Goal: Information Seeking & Learning: Learn about a topic

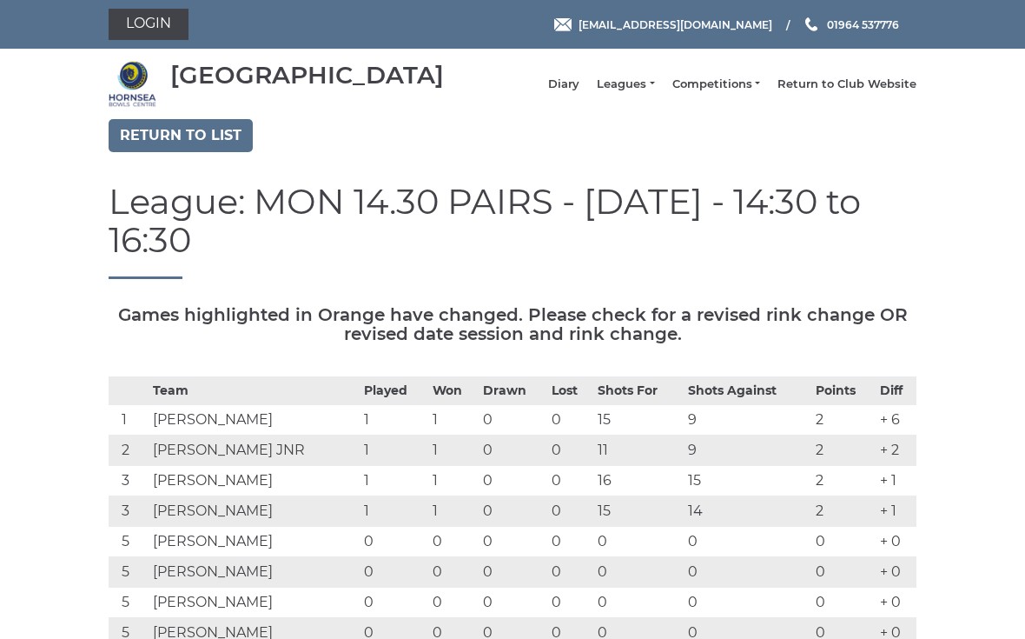
scroll to position [41, 0]
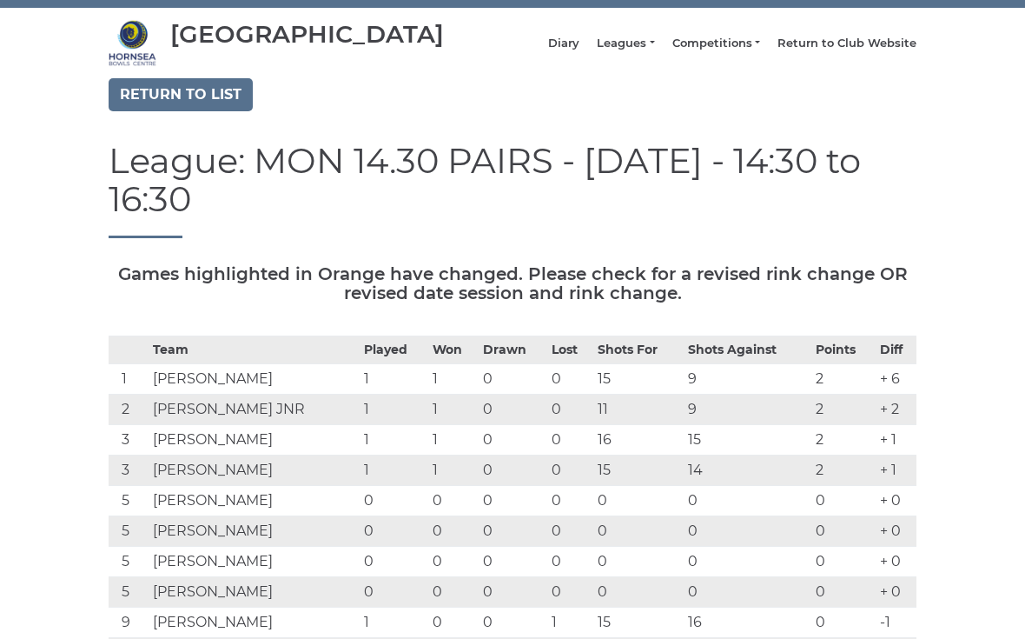
click at [149, 111] on link "Return to list" at bounding box center [181, 94] width 144 height 33
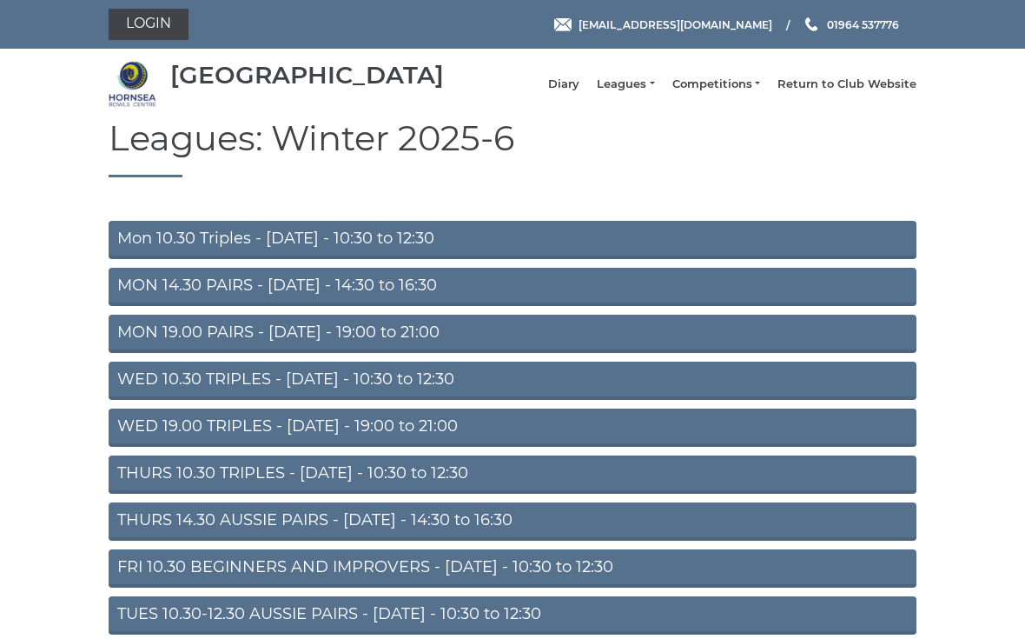
click at [161, 255] on link "Mon 10.30 Triples - [DATE] - 10:30 to 12:30" at bounding box center [513, 240] width 808 height 38
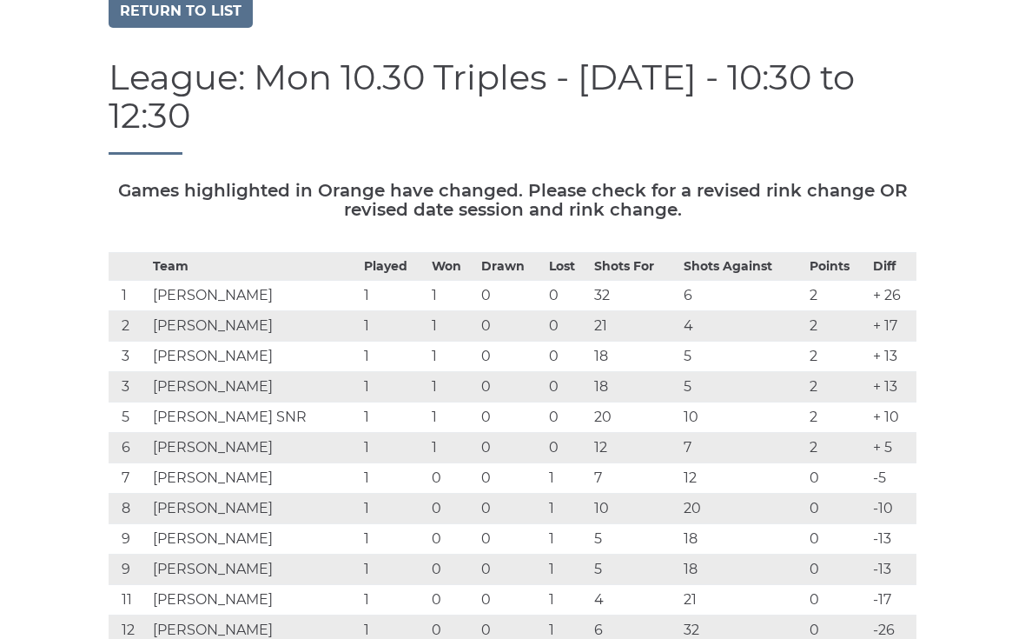
scroll to position [126, 0]
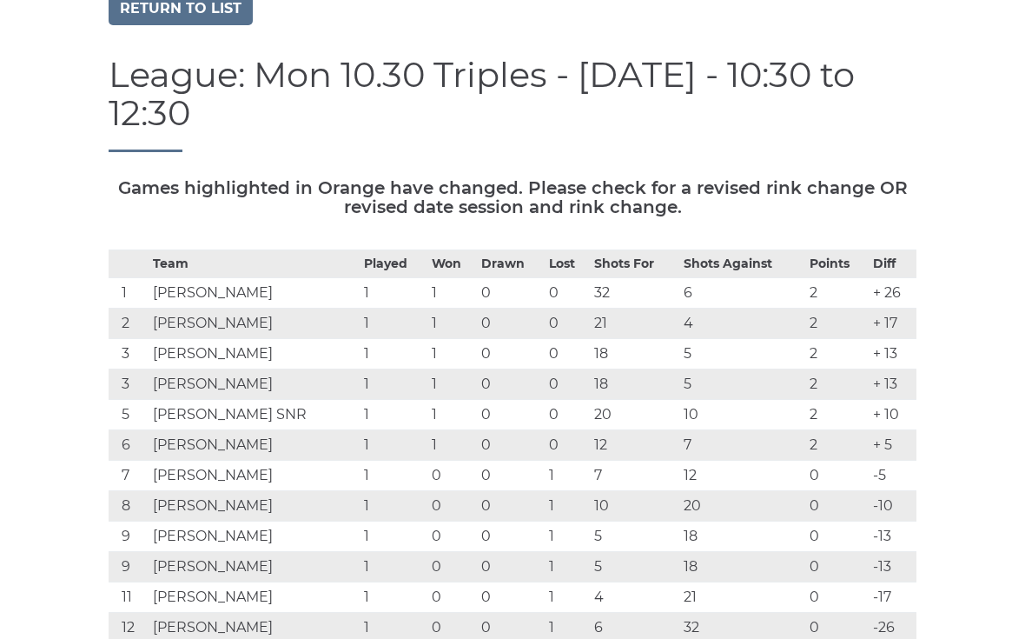
click at [166, 20] on link "Return to list" at bounding box center [181, 9] width 144 height 33
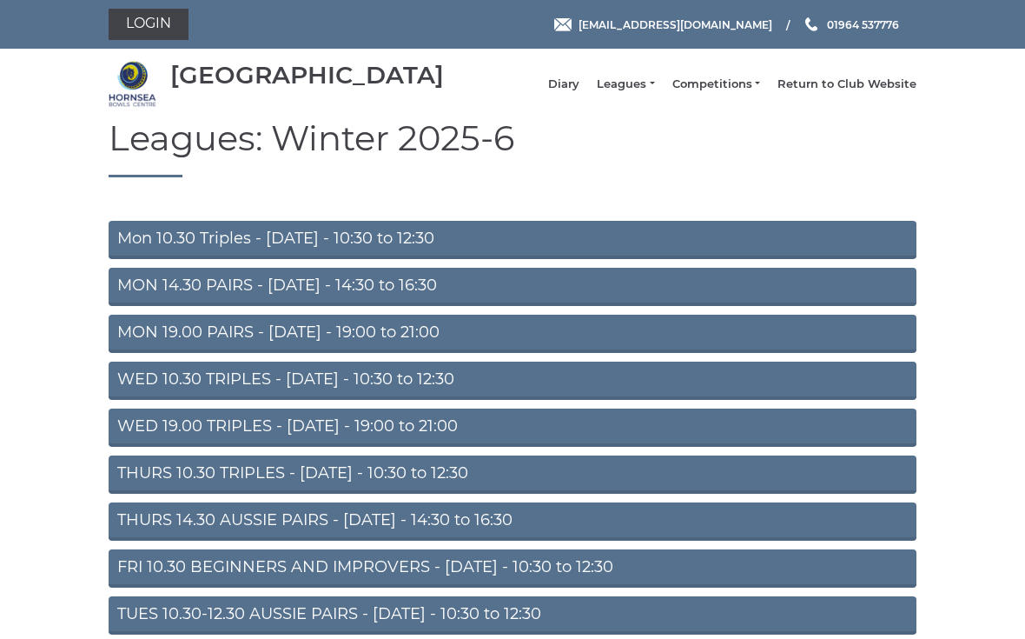
click at [677, 353] on link "MON 19.00 PAIRS - Monday - 19:00 to 21:00" at bounding box center [513, 334] width 808 height 38
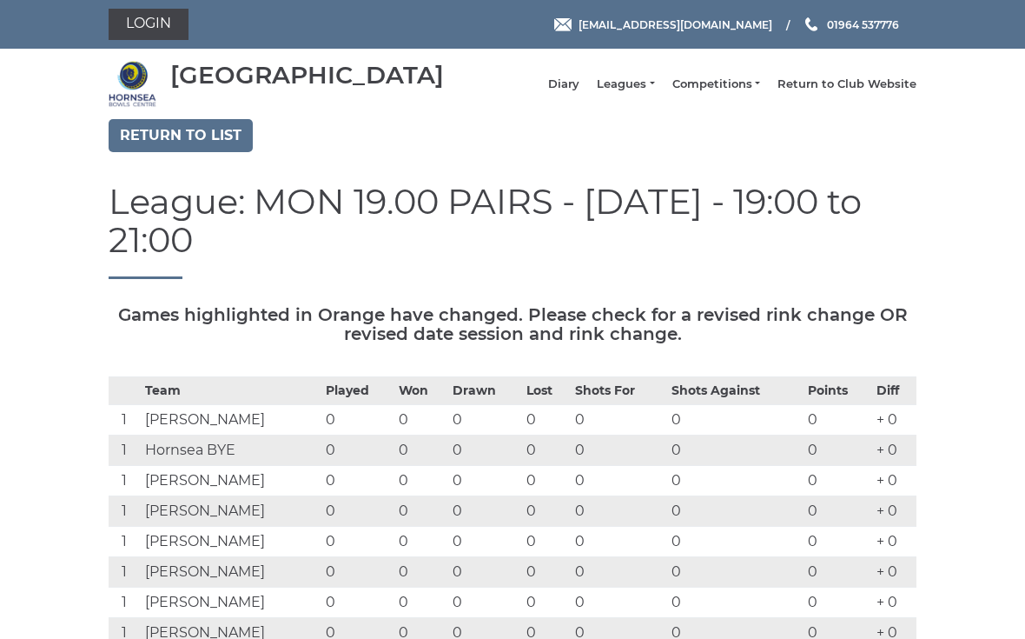
click at [159, 152] on link "Return to list" at bounding box center [181, 135] width 144 height 33
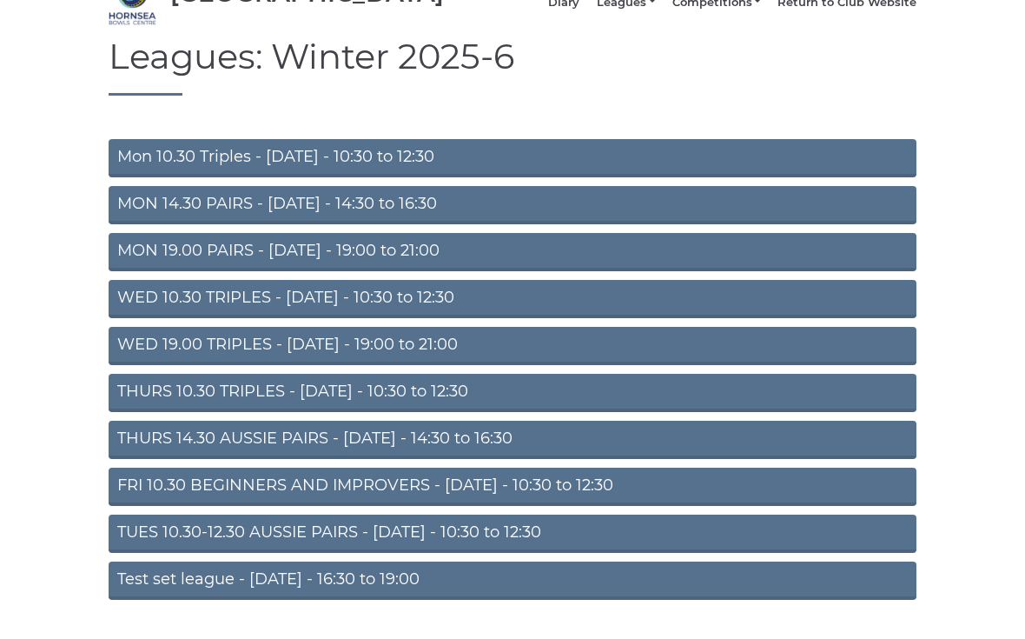
scroll to position [109, 0]
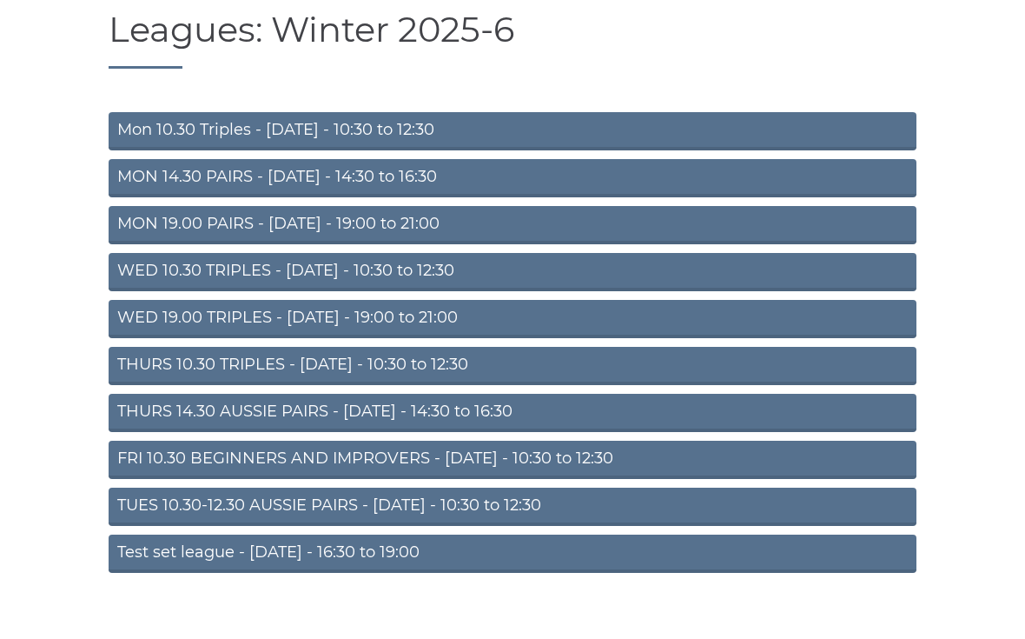
click at [664, 522] on link "TUES 10.30-12.30 AUSSIE PAIRS - Tuesday - 10:30 to 12:30" at bounding box center [513, 506] width 808 height 38
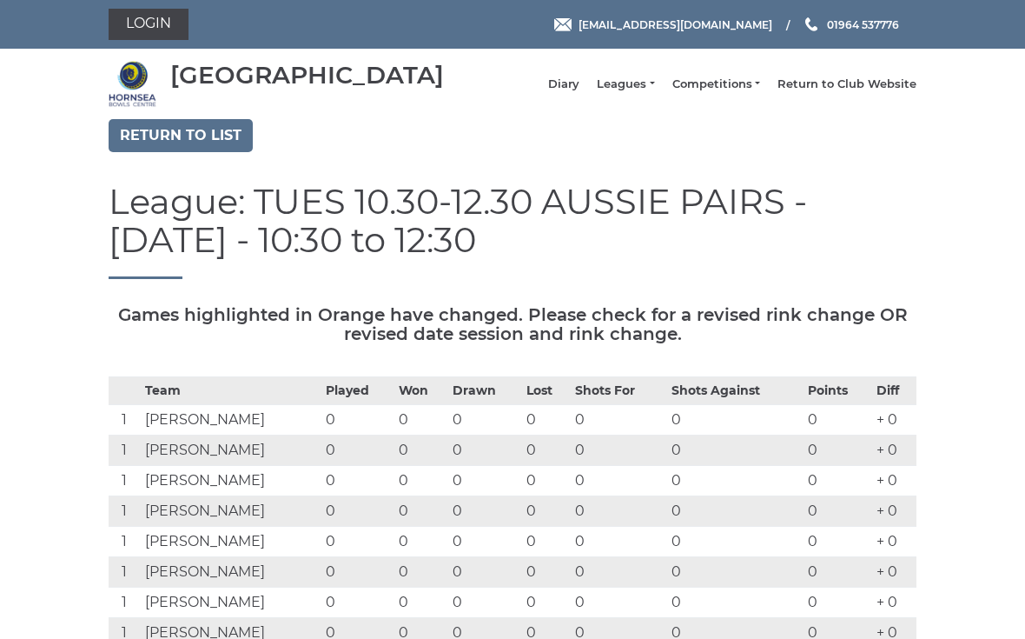
click at [179, 146] on link "Return to list" at bounding box center [181, 135] width 144 height 33
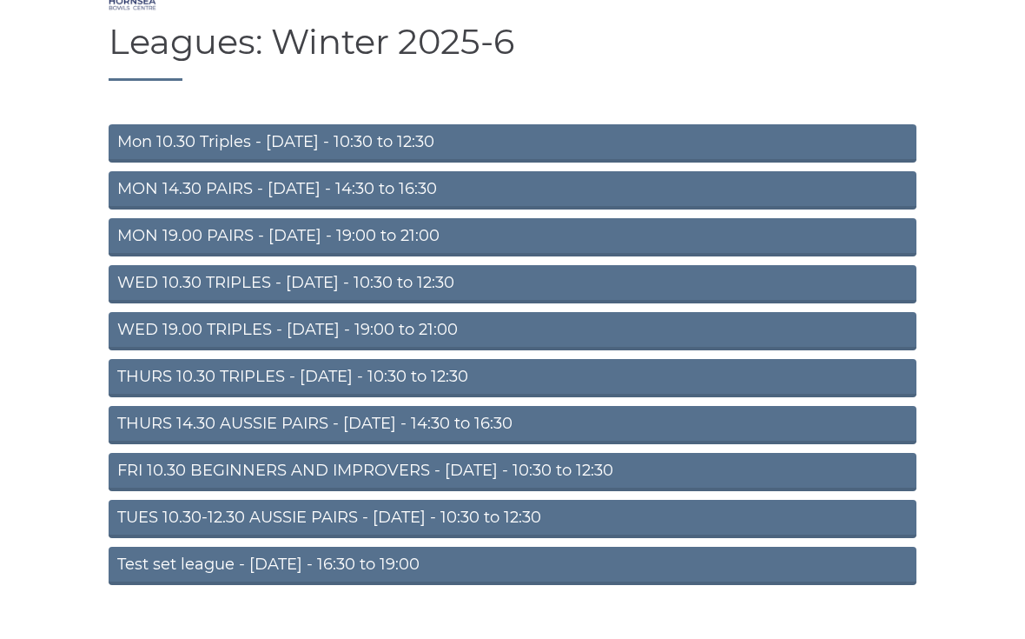
scroll to position [109, 0]
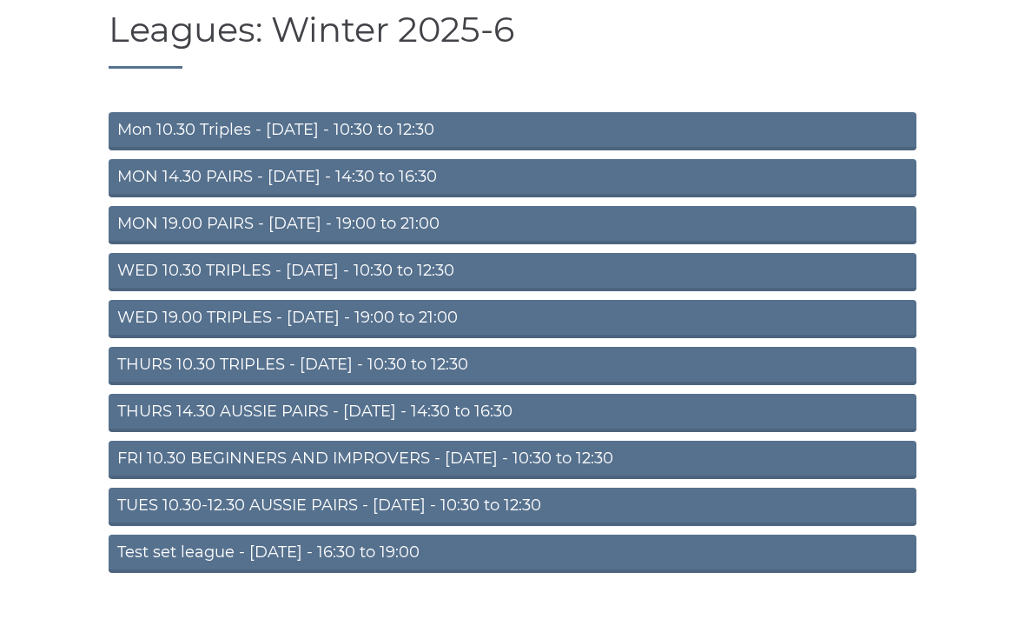
click at [732, 570] on link "Test set league - [DATE] - 16:30 to 19:00" at bounding box center [513, 553] width 808 height 38
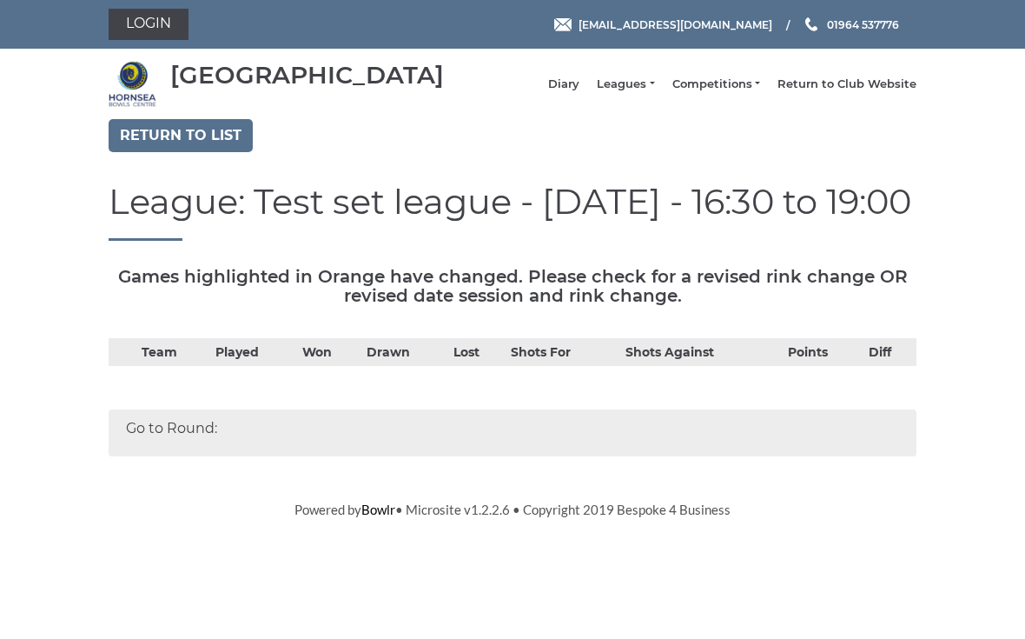
click at [149, 152] on link "Return to list" at bounding box center [181, 135] width 144 height 33
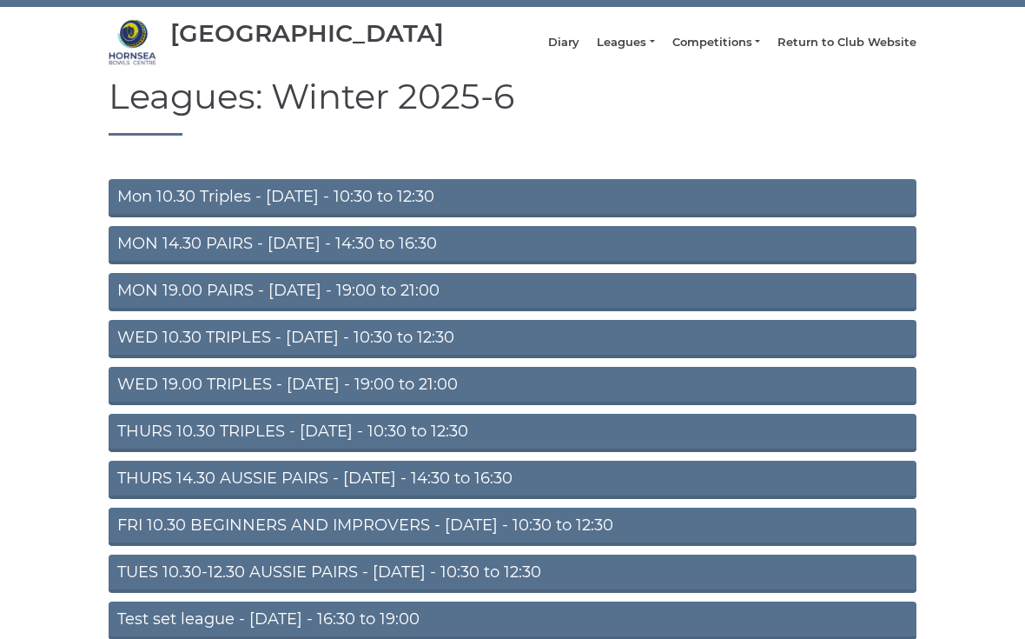
scroll to position [46, 0]
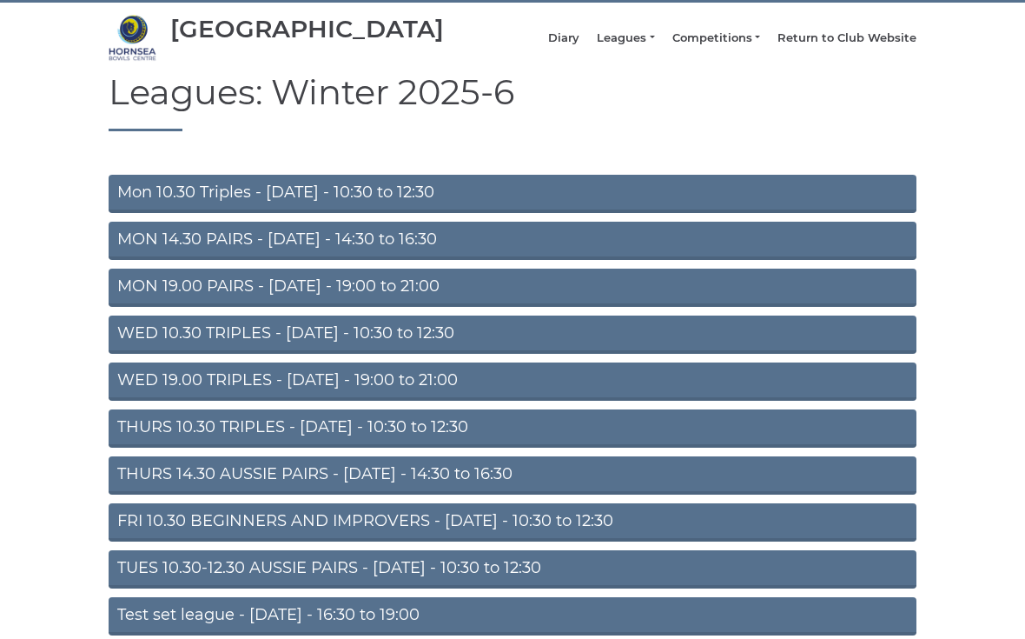
click at [738, 494] on link "THURS 14.30 AUSSIE PAIRS - [DATE] - 14:30 to 16:30" at bounding box center [513, 475] width 808 height 38
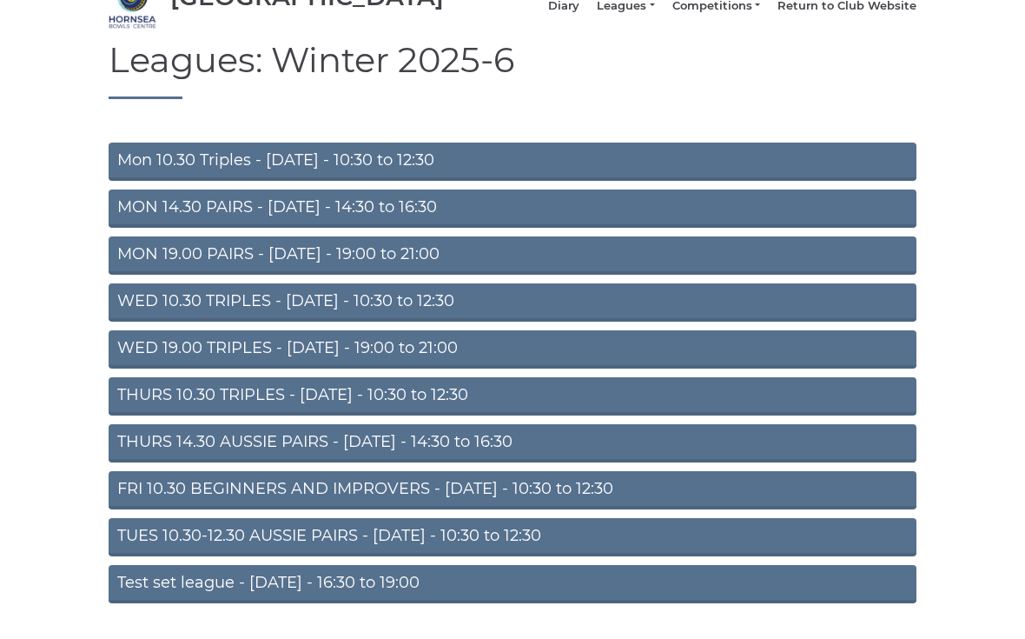
scroll to position [77, 0]
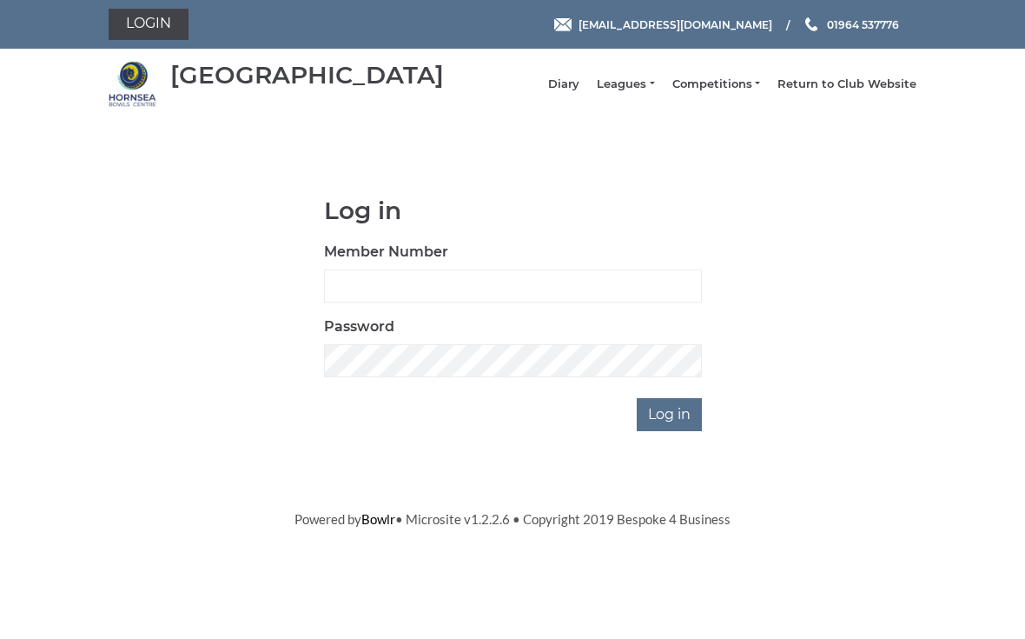
click at [628, 92] on link "Leagues" at bounding box center [625, 84] width 57 height 16
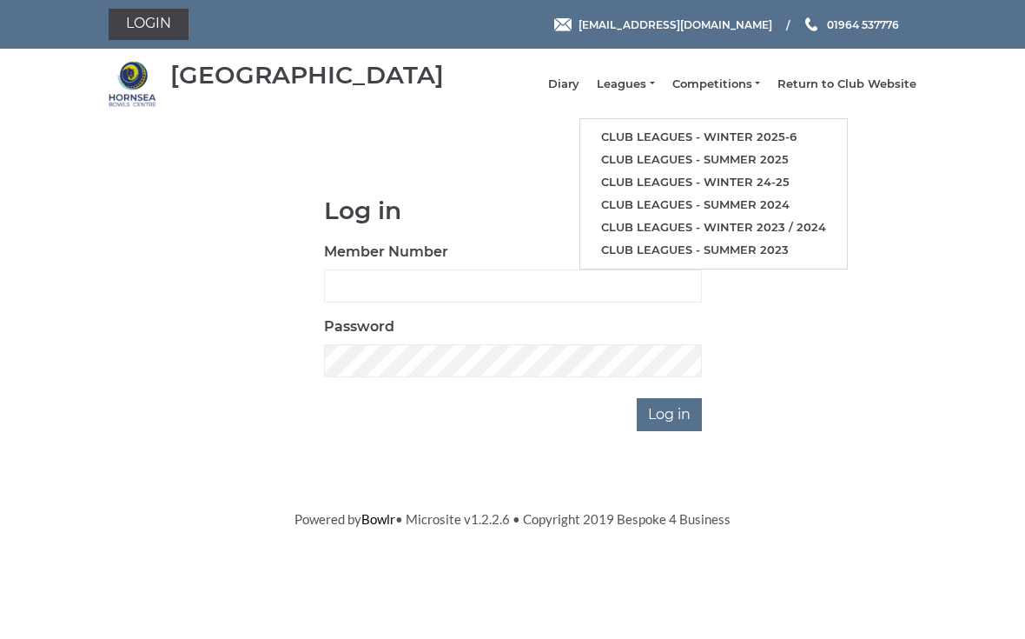
click at [807, 146] on link "Club leagues - Winter 2025-6" at bounding box center [713, 137] width 267 height 23
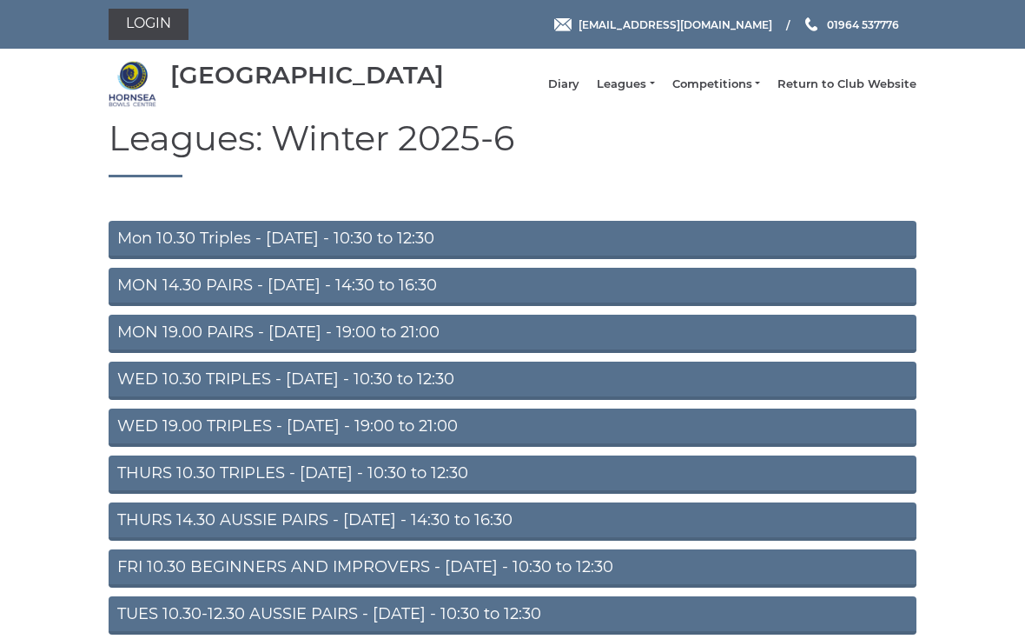
click at [164, 626] on link "TUES 10.30-12.30 AUSSIE PAIRS - Tuesday - 10:30 to 12:30" at bounding box center [513, 615] width 808 height 38
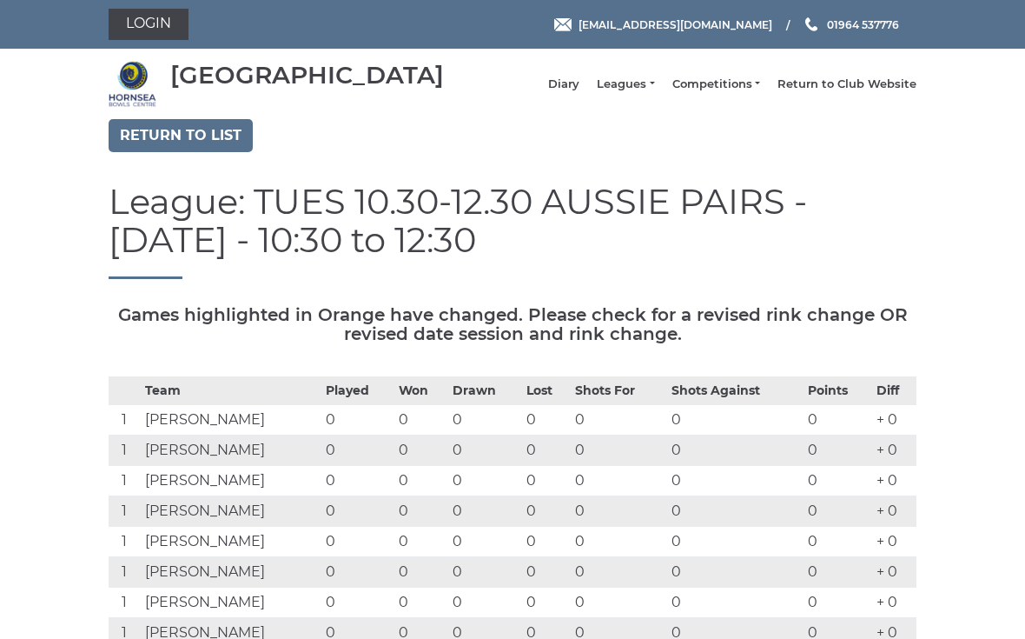
click at [160, 618] on td "[PERSON_NAME]" at bounding box center [231, 602] width 181 height 30
click at [169, 151] on link "Return to list" at bounding box center [181, 135] width 144 height 33
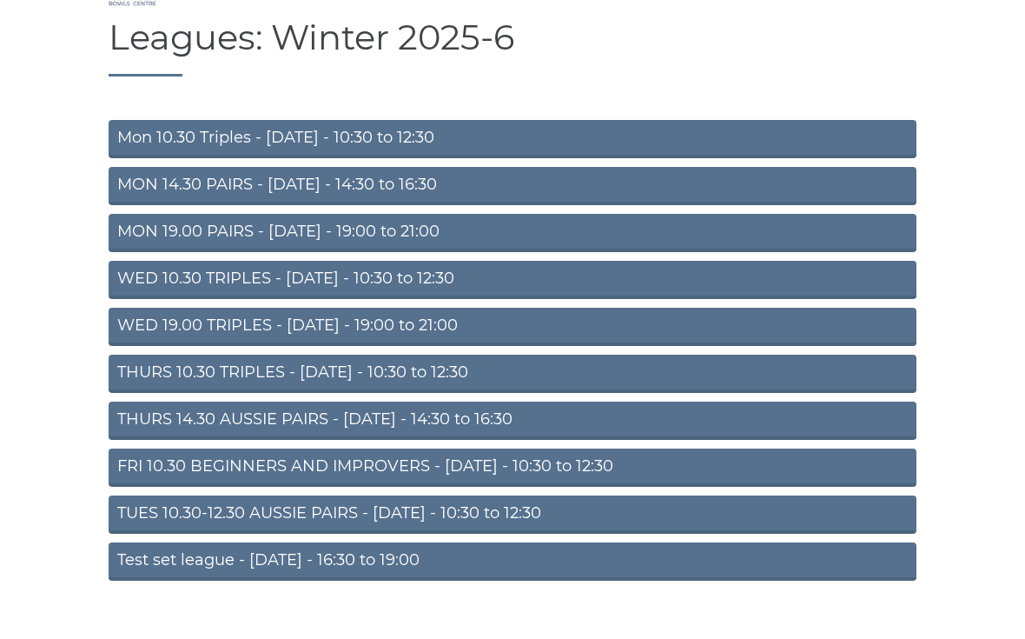
scroll to position [109, 0]
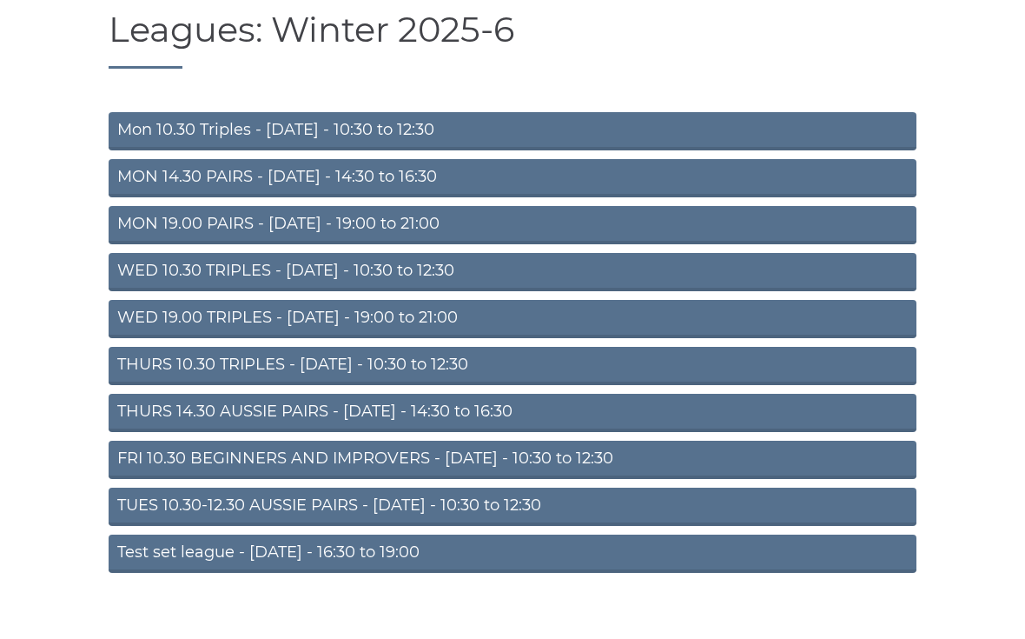
click at [371, 476] on link "FRI 10.30 BEGINNERS AND IMPROVERS - [DATE] - 10:30 to 12:30" at bounding box center [513, 460] width 808 height 38
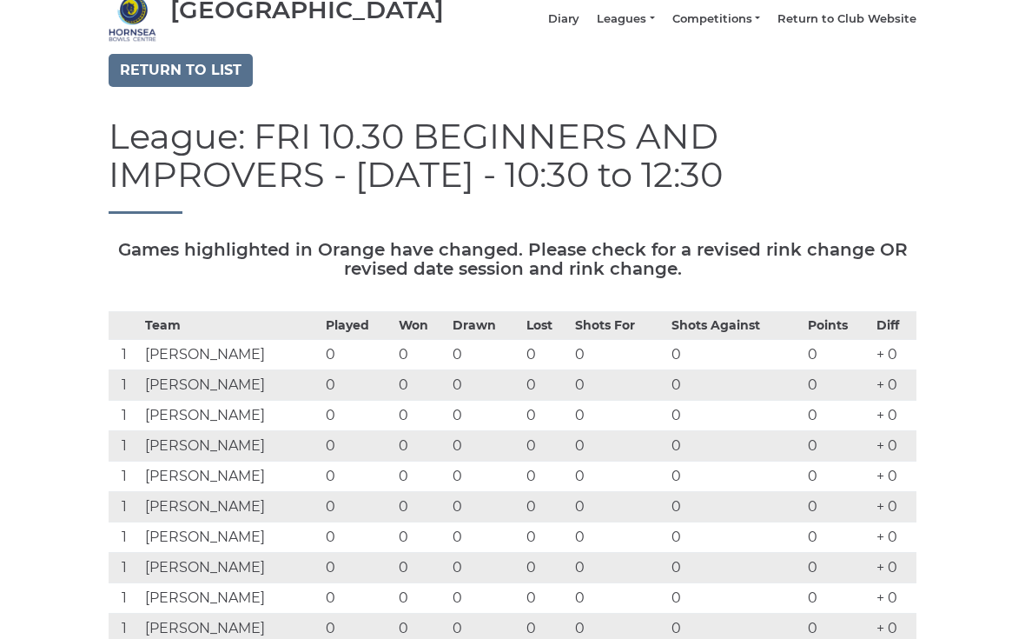
scroll to position [54, 0]
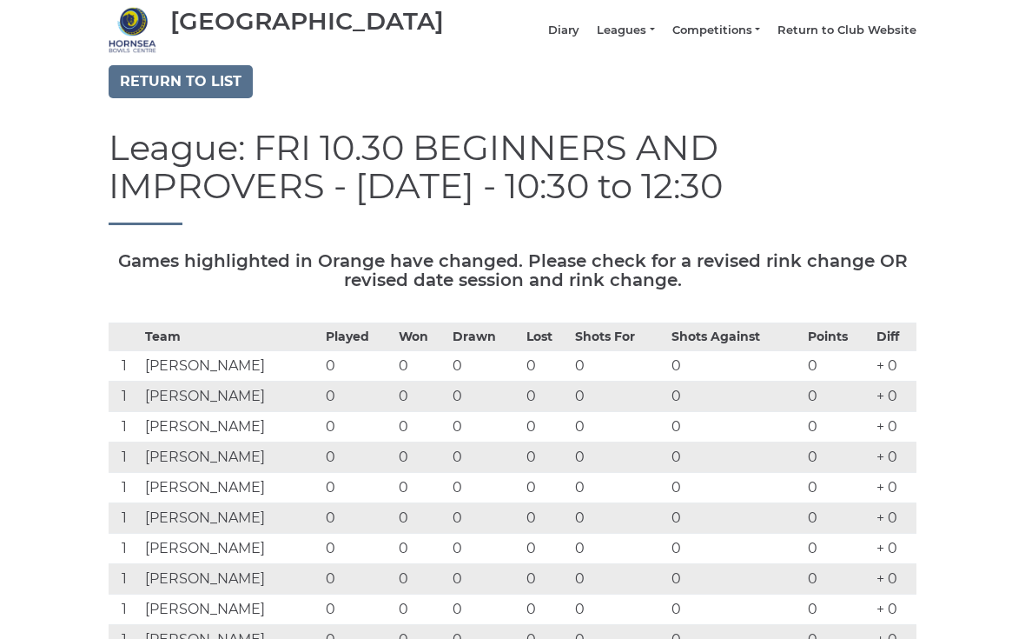
click at [170, 89] on link "Return to list" at bounding box center [181, 81] width 144 height 33
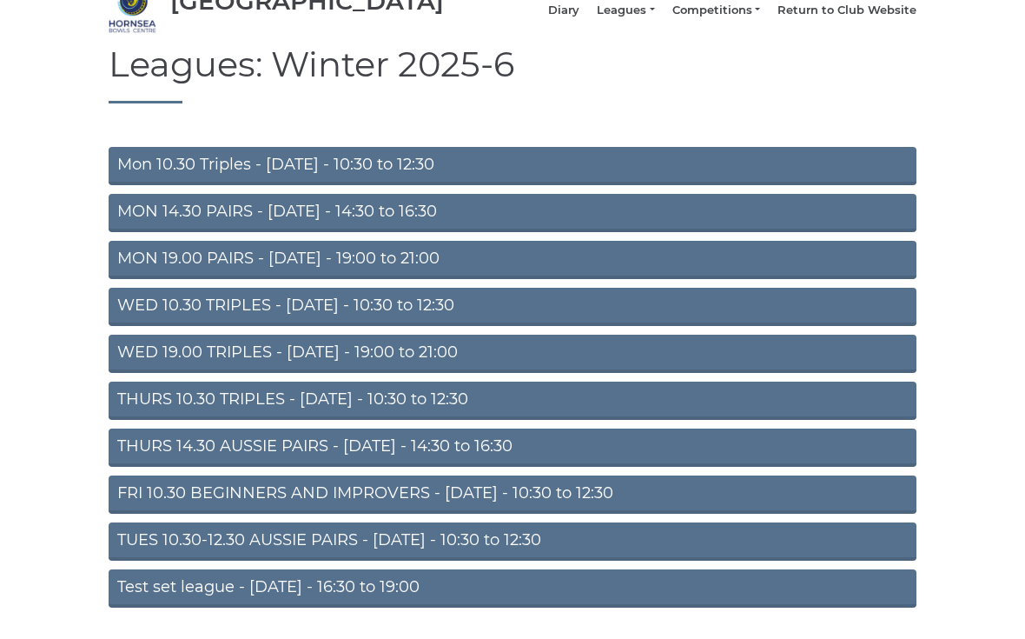
scroll to position [74, 0]
click at [441, 373] on link "WED 19.00 TRIPLES - [DATE] - 19:00 to 21:00" at bounding box center [513, 354] width 808 height 38
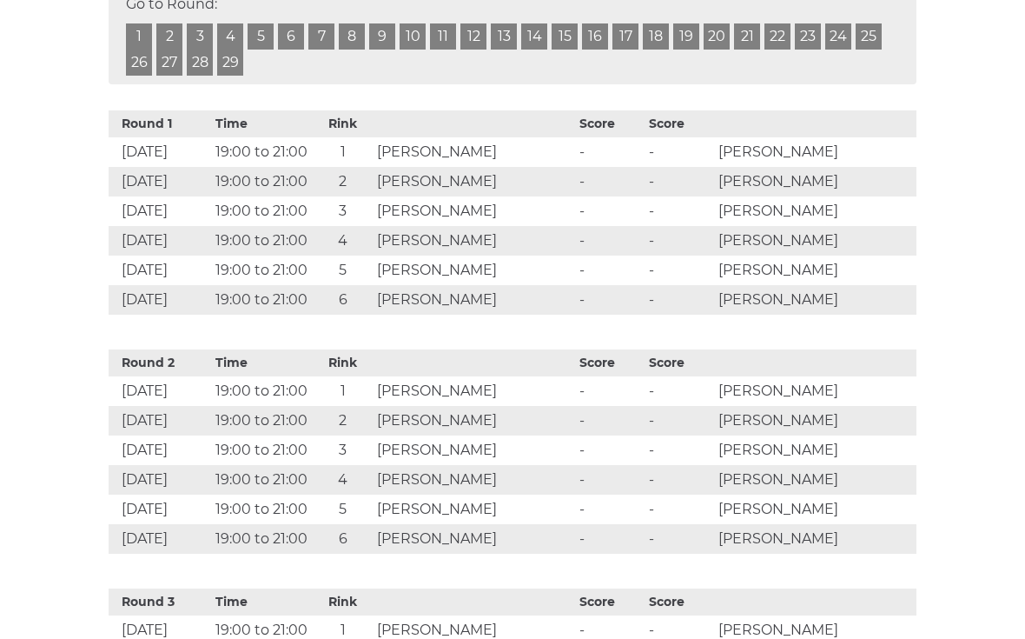
scroll to position [830, 0]
